Goal: Task Accomplishment & Management: Use online tool/utility

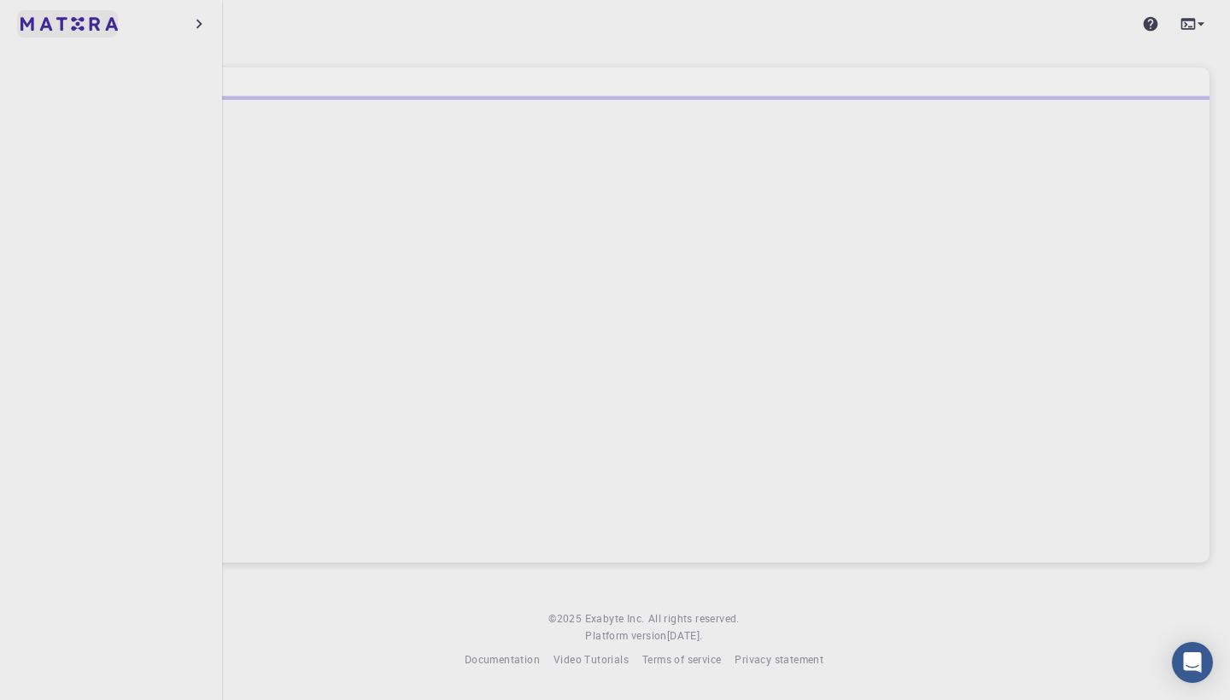
click at [97, 26] on img at bounding box center [68, 24] width 97 height 14
click at [197, 26] on icon "button" at bounding box center [199, 24] width 19 height 19
click at [286, 83] on h6 "Home" at bounding box center [287, 82] width 38 height 19
click at [285, 83] on h6 "Home" at bounding box center [287, 82] width 38 height 19
click at [353, 38] on div at bounding box center [726, 24] width 1008 height 34
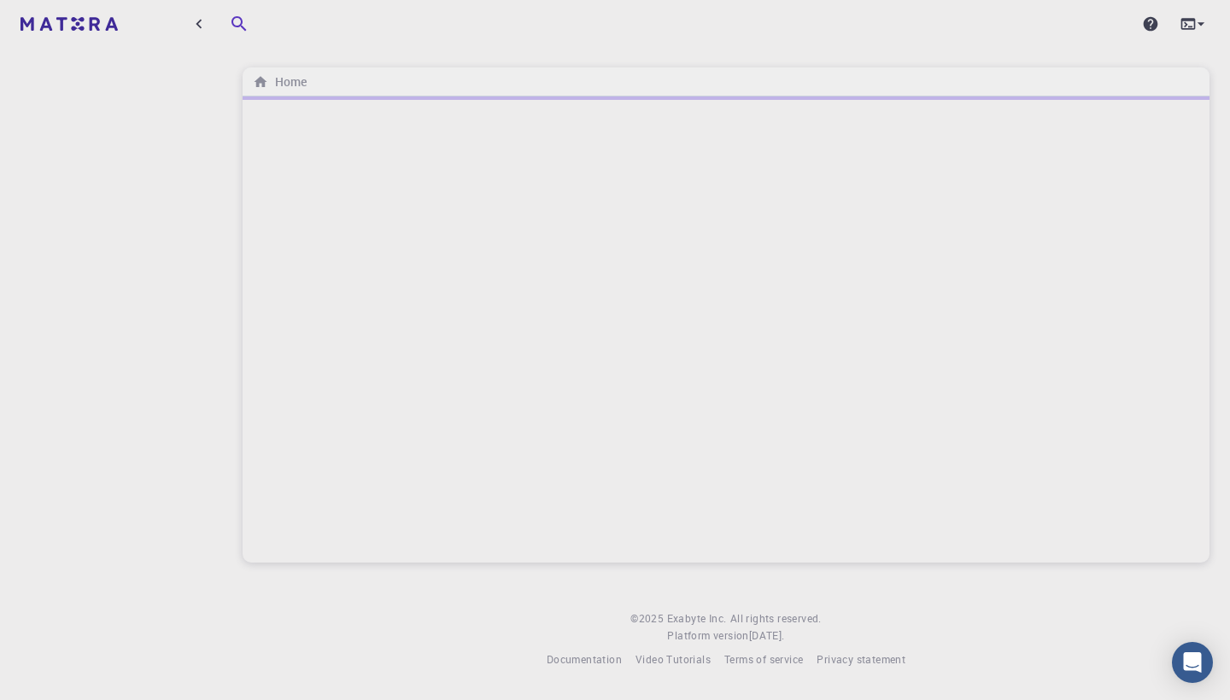
click at [237, 16] on icon "button" at bounding box center [239, 24] width 20 height 20
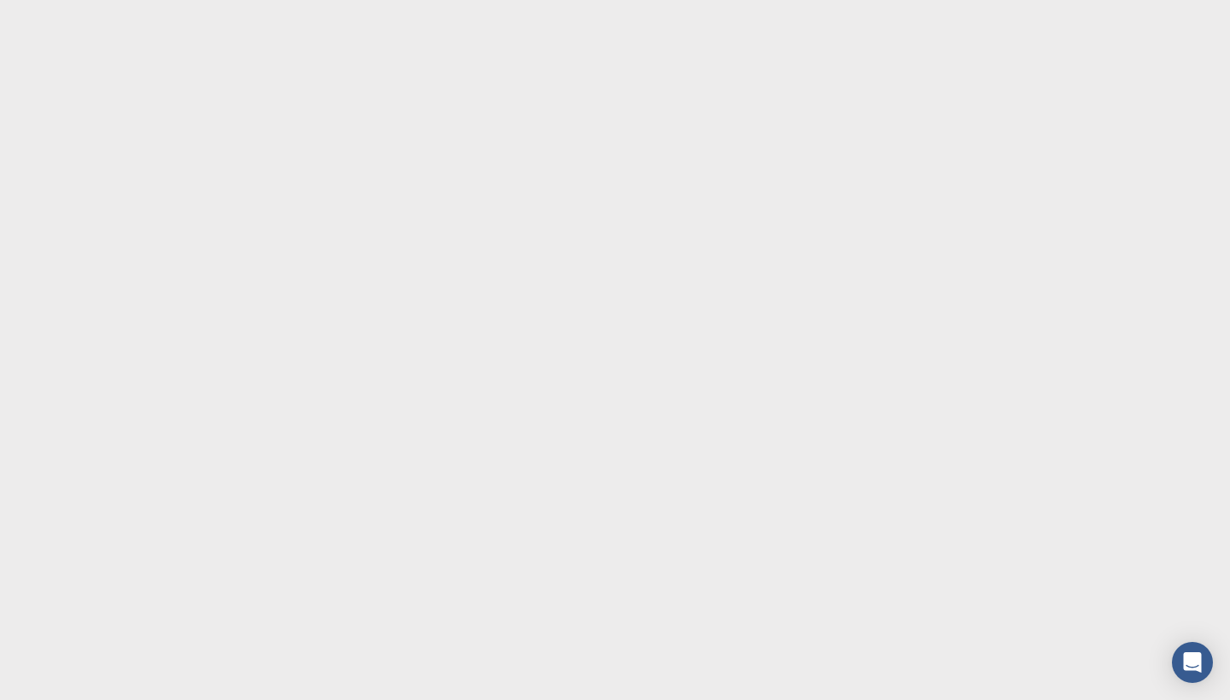
click at [528, 149] on body at bounding box center [615, 350] width 1230 height 700
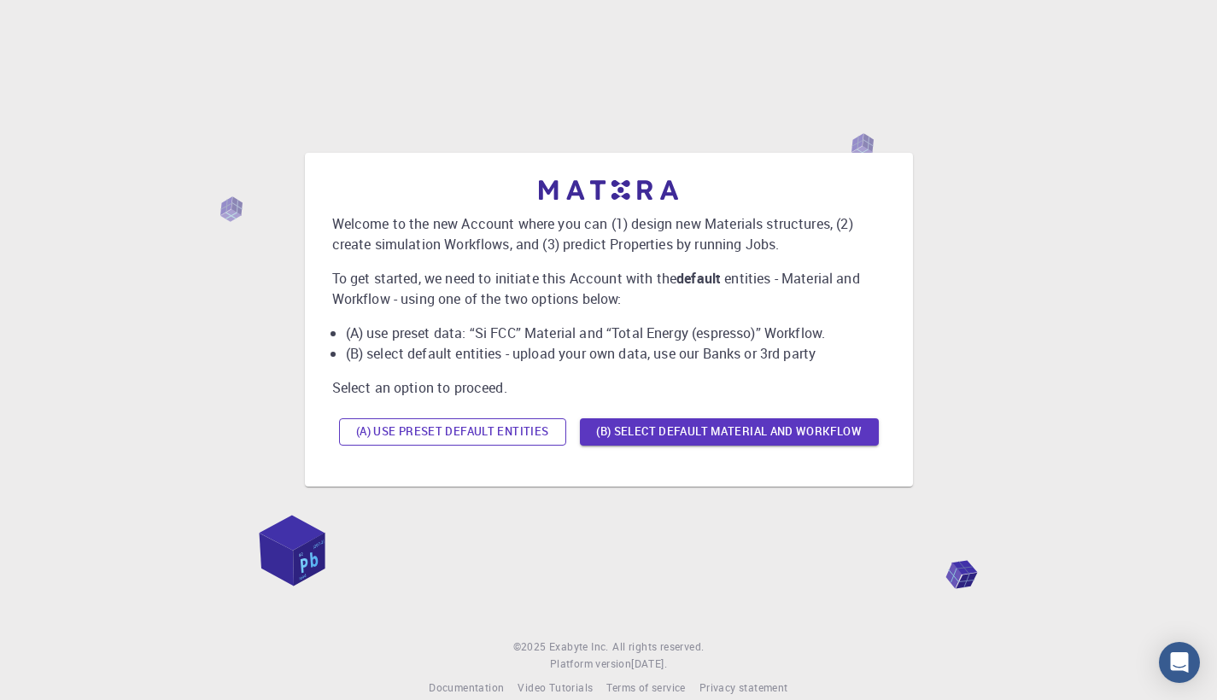
click at [515, 425] on button "(A) Use preset default entities" at bounding box center [452, 431] width 227 height 27
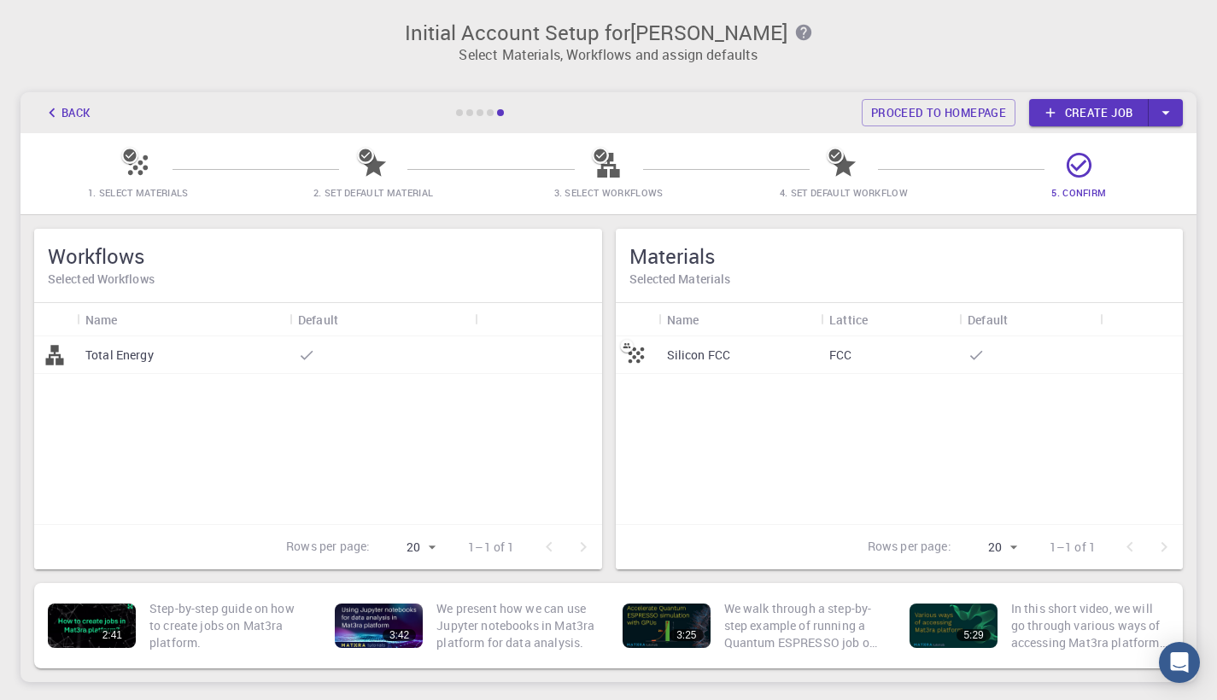
click at [138, 164] on icon at bounding box center [138, 165] width 30 height 30
click at [1161, 114] on icon "button" at bounding box center [1165, 112] width 19 height 19
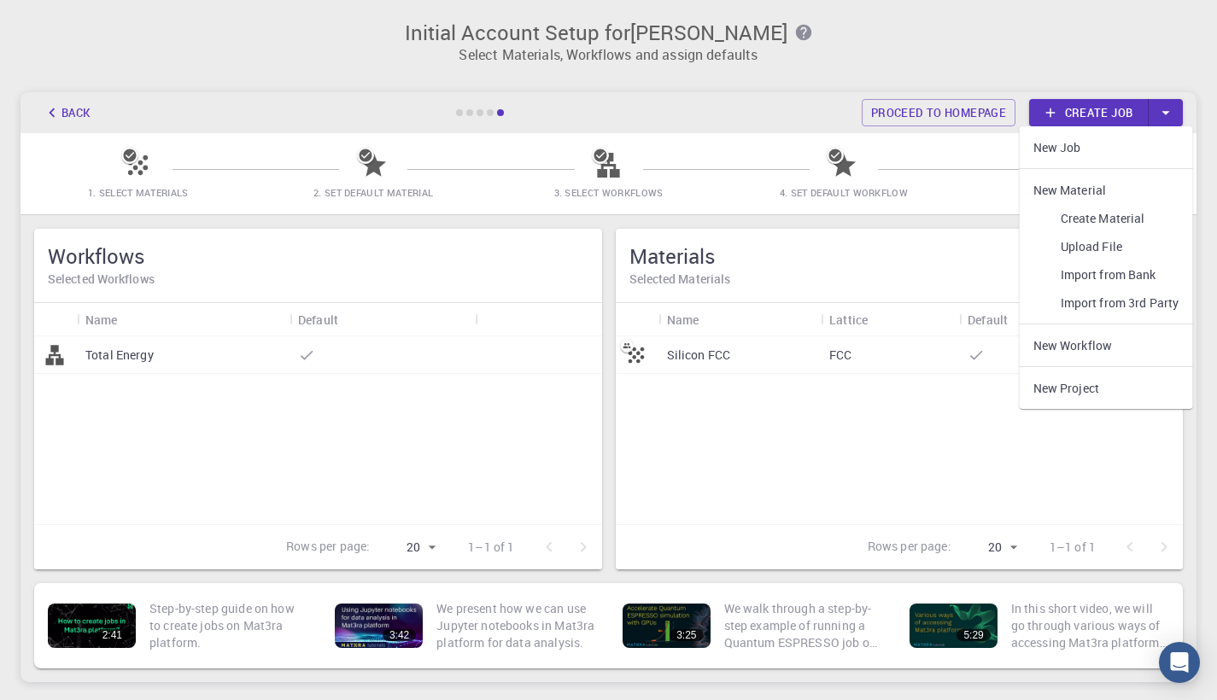
click at [1098, 220] on link "Create Material" at bounding box center [1105, 218] width 173 height 28
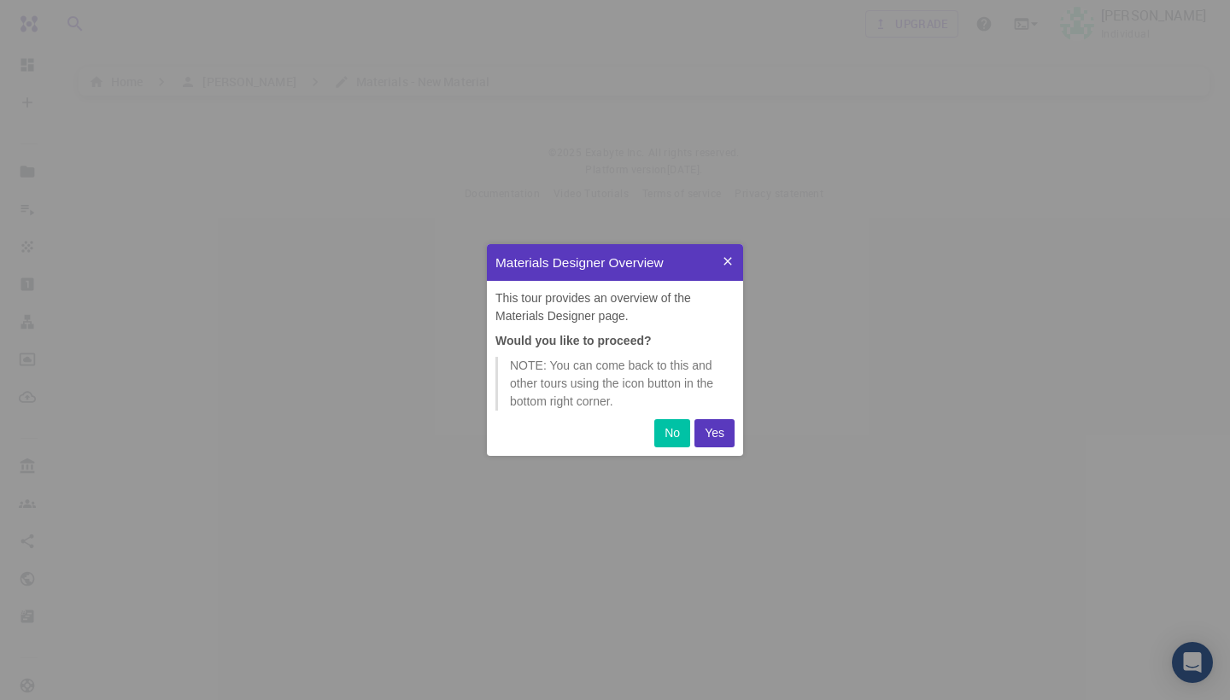
scroll to position [199, 243]
click at [727, 438] on button "Yes" at bounding box center [714, 433] width 40 height 28
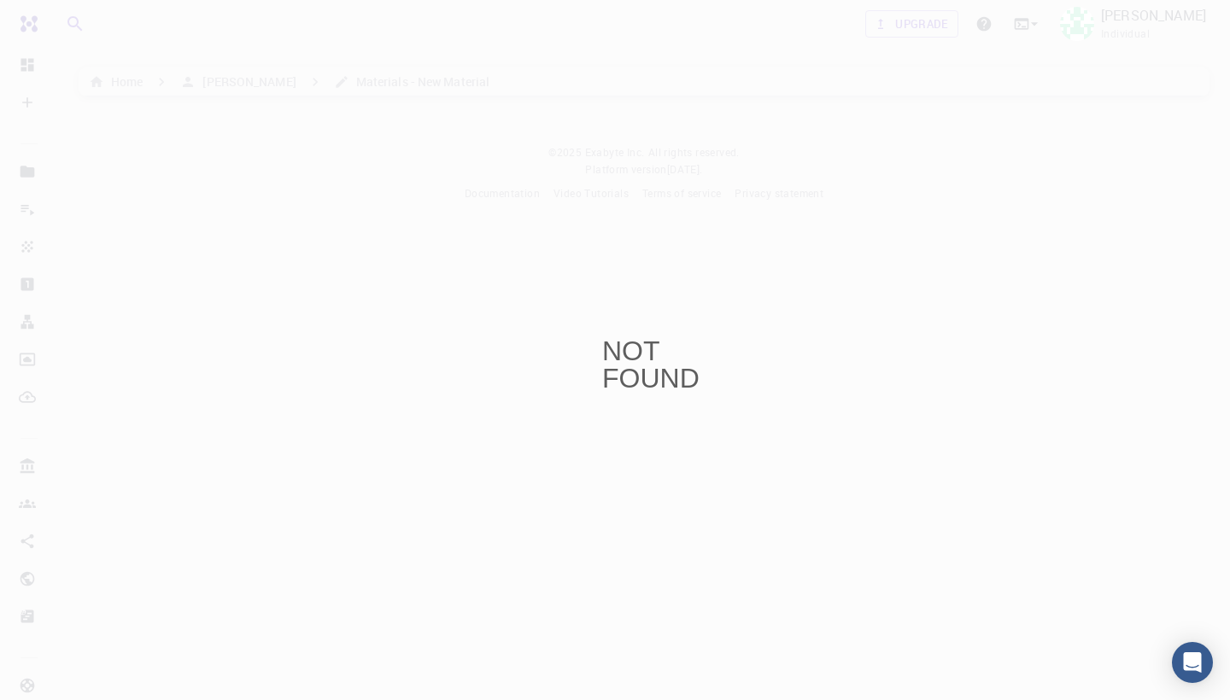
click at [406, 296] on div "NOT FOUND" at bounding box center [615, 350] width 1230 height 700
click at [35, 119] on div "NOT FOUND" at bounding box center [615, 350] width 1230 height 700
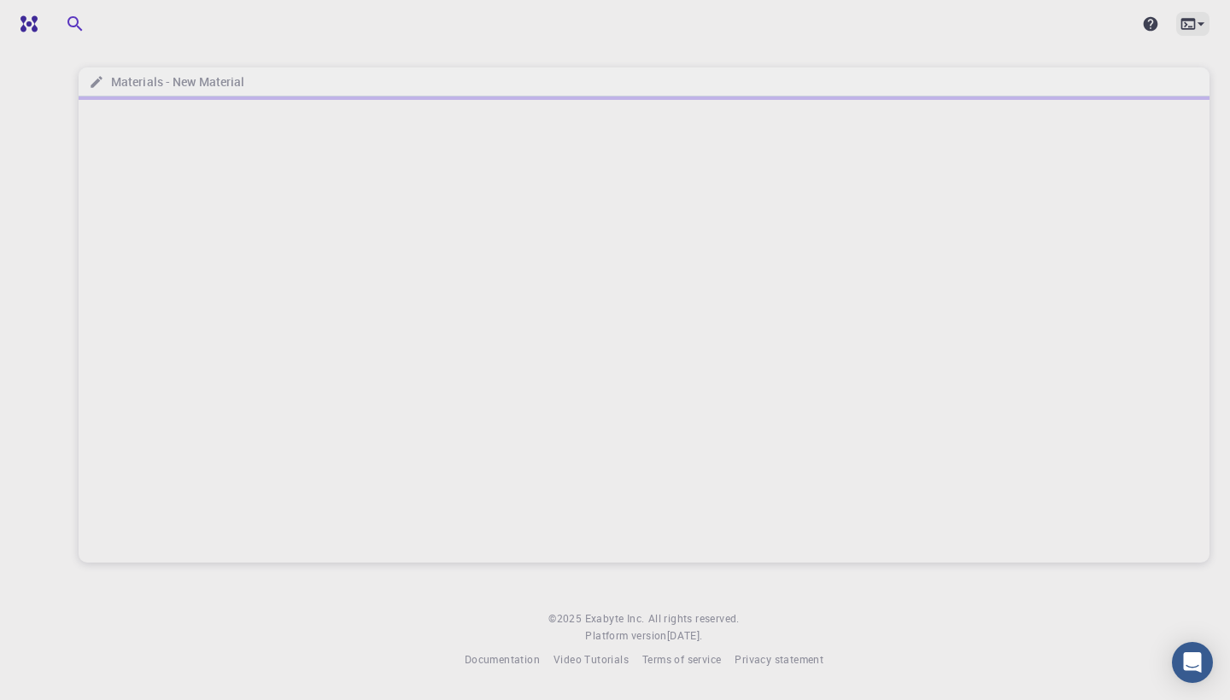
click at [1194, 25] on icon at bounding box center [1200, 23] width 17 height 17
click at [1183, 51] on ul at bounding box center [1098, 57] width 222 height 14
click at [864, 23] on div at bounding box center [615, 350] width 1230 height 700
click at [181, 24] on div at bounding box center [111, 24] width 222 height 48
click at [196, 25] on icon "button" at bounding box center [199, 24] width 19 height 19
